Goal: Task Accomplishment & Management: Use online tool/utility

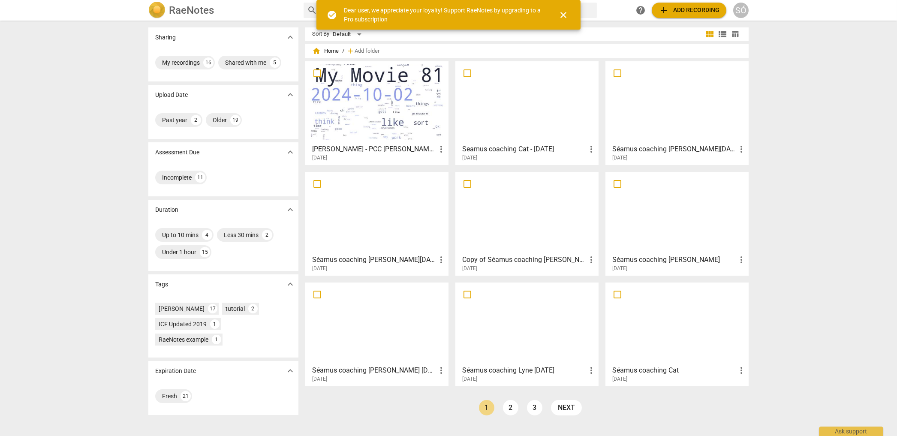
click at [499, 112] on div at bounding box center [526, 102] width 137 height 76
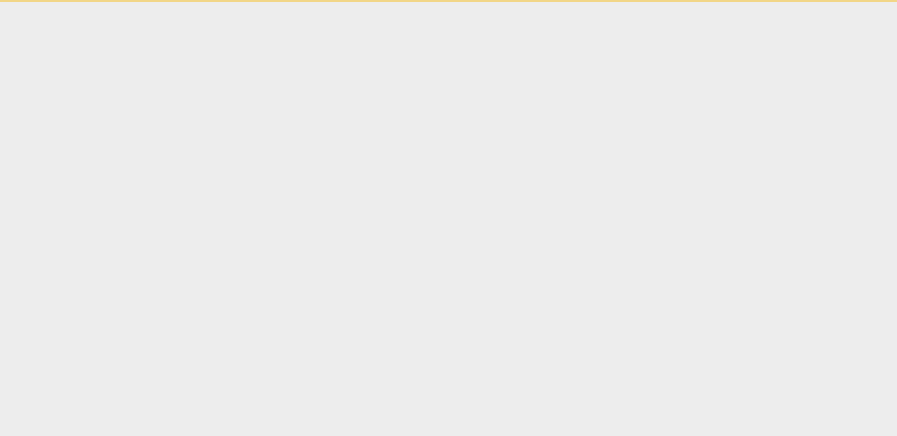
click at [499, 2] on html "check_circle Dear user, we appreciate your loyalty! Support RaeNotes by upgradi…" at bounding box center [448, 1] width 897 height 2
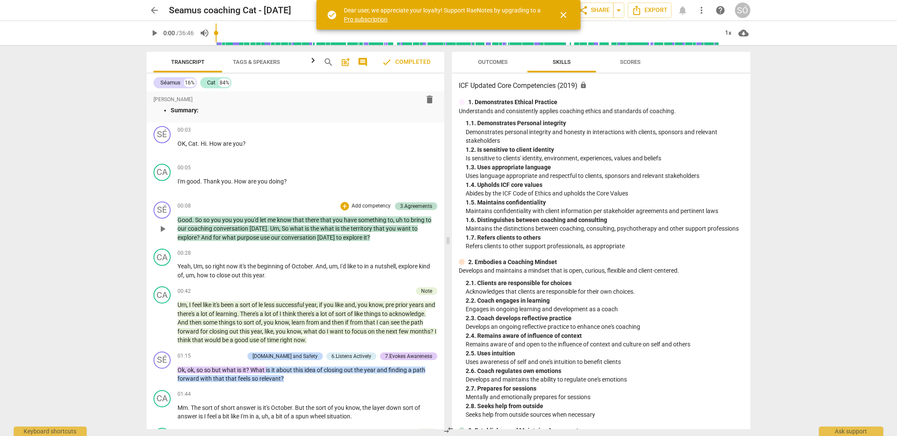
scroll to position [16, 0]
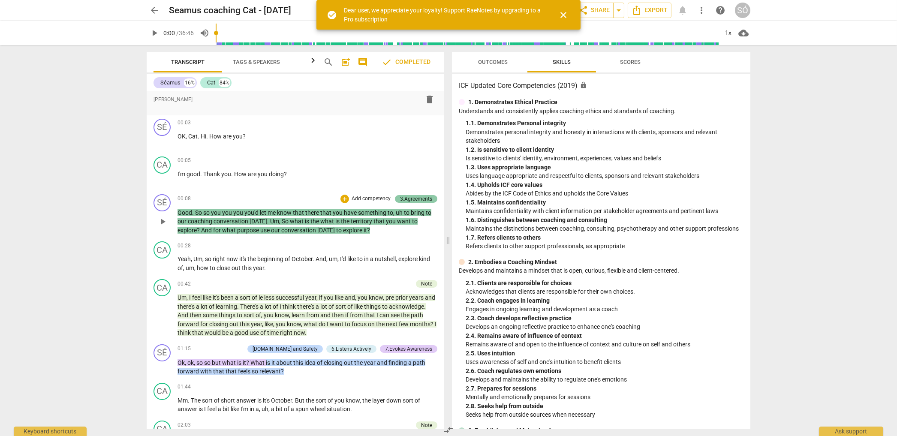
click at [413, 201] on div "3.Agreements" at bounding box center [416, 199] width 32 height 8
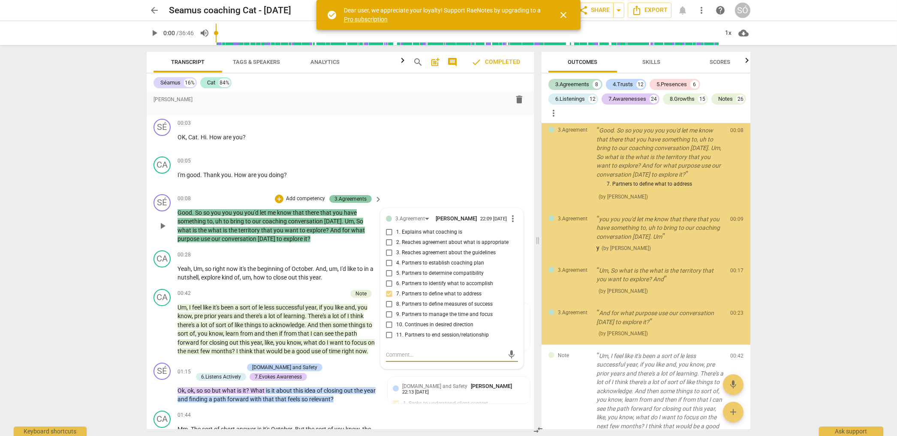
scroll to position [5, 0]
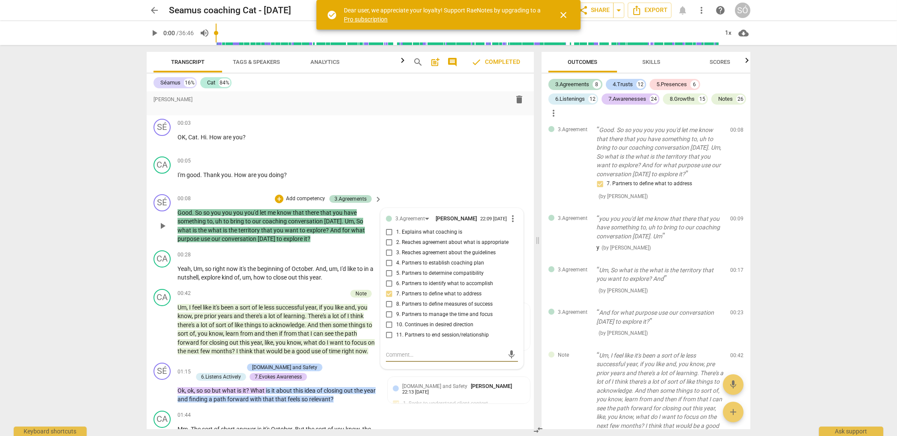
click at [307, 197] on p "Add competency" at bounding box center [305, 199] width 41 height 8
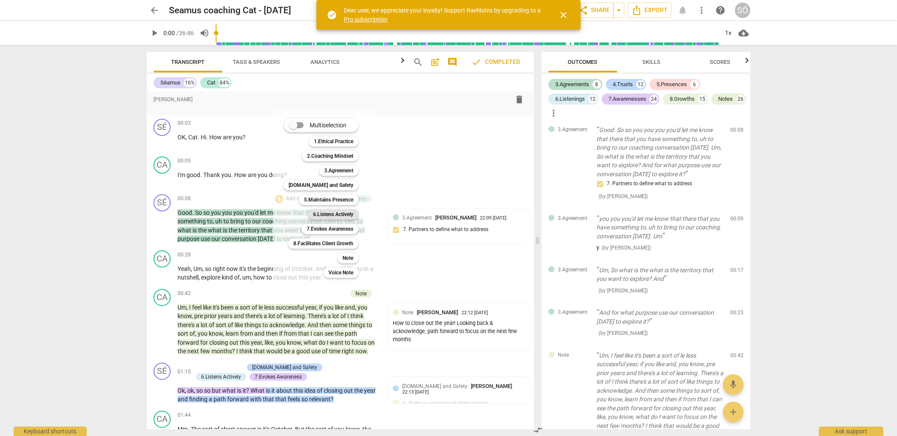
click at [343, 215] on b "6.Listens Actively" at bounding box center [333, 214] width 40 height 10
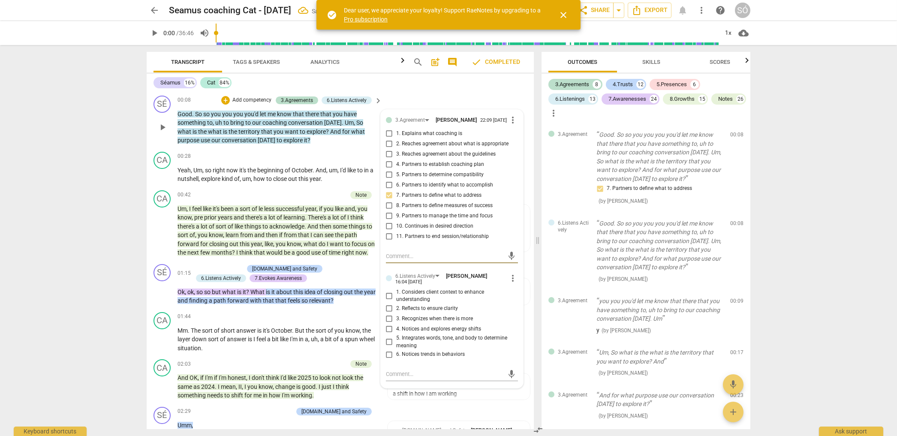
scroll to position [139, 0]
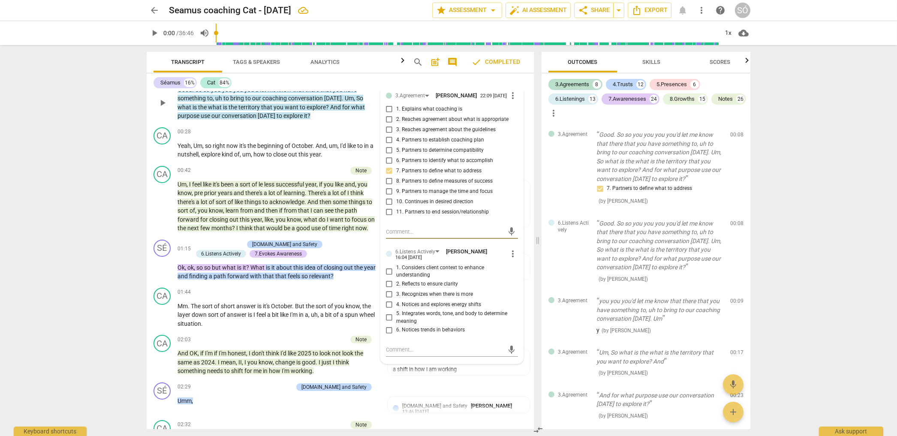
click at [389, 308] on input "4. Notices and explores energy shifts" at bounding box center [390, 305] width 14 height 10
checkbox input "true"
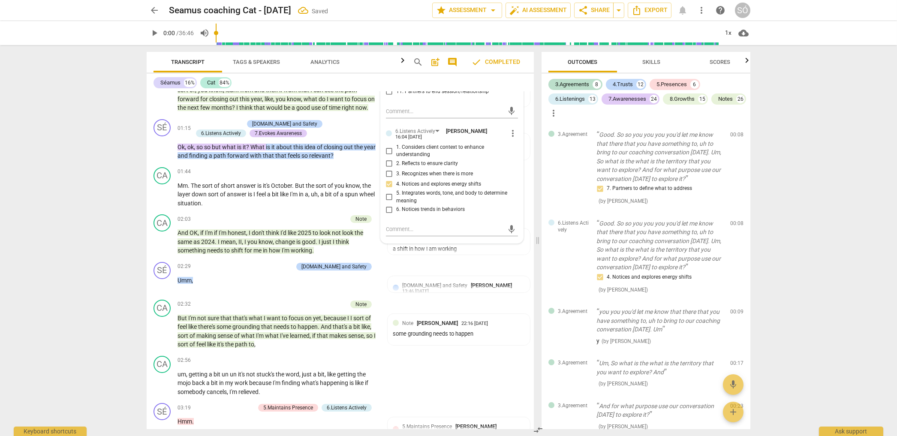
scroll to position [255, 0]
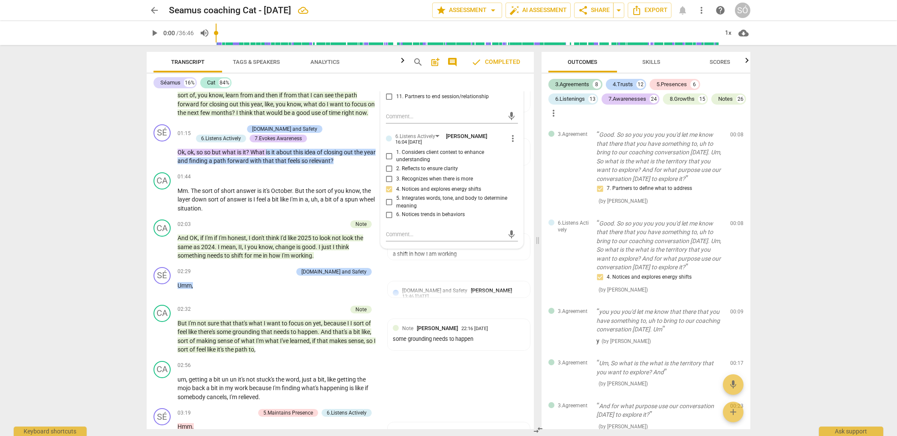
click at [127, 126] on div "arrow_back Seamus coaching Cat - [DATE] edit star Assessment arrow_drop_down au…" at bounding box center [448, 218] width 897 height 436
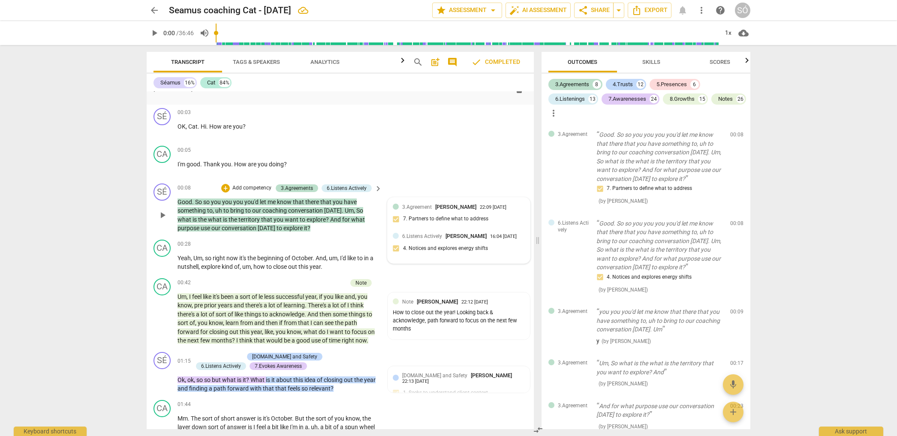
scroll to position [24, 0]
